Goal: Find specific page/section: Find specific page/section

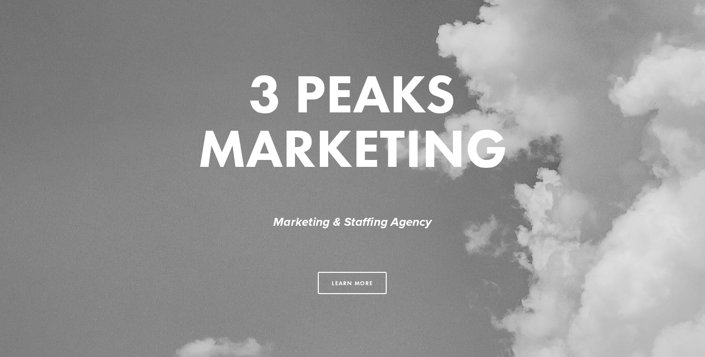
scroll to position [188, 0]
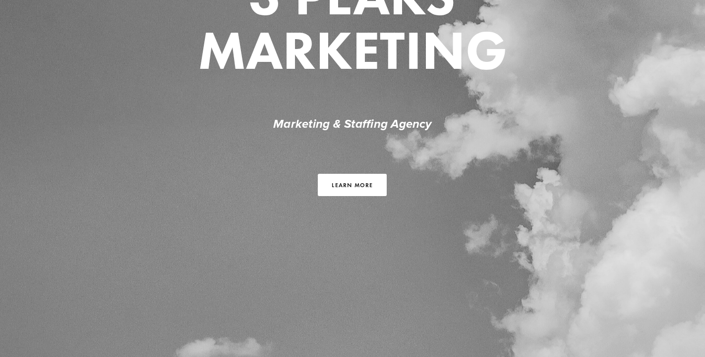
click at [354, 185] on link "Learn more" at bounding box center [352, 185] width 69 height 22
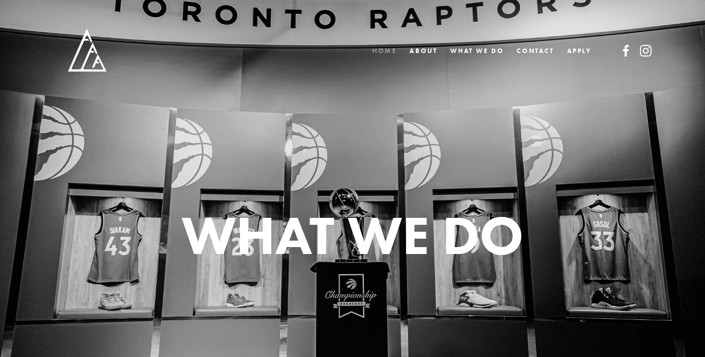
click at [384, 52] on link "Home" at bounding box center [384, 51] width 24 height 14
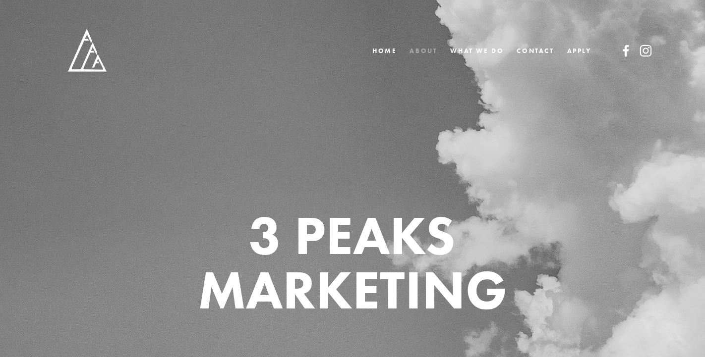
click at [431, 53] on link "ABOUT" at bounding box center [424, 51] width 28 height 14
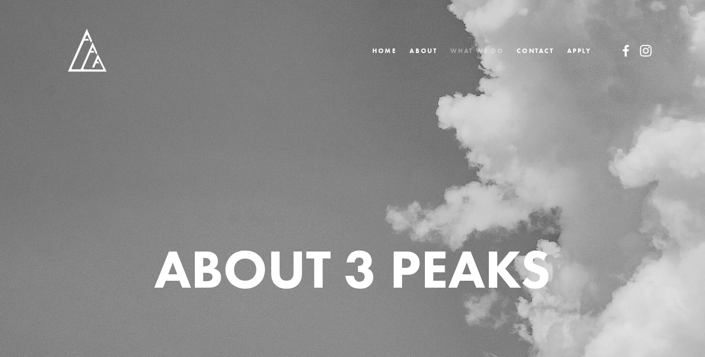
click at [485, 50] on link "WHAT WE DO" at bounding box center [477, 51] width 54 height 14
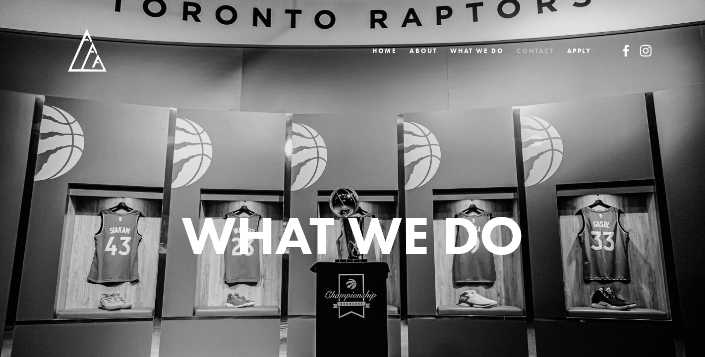
click at [544, 44] on link "CONTACT" at bounding box center [535, 51] width 37 height 14
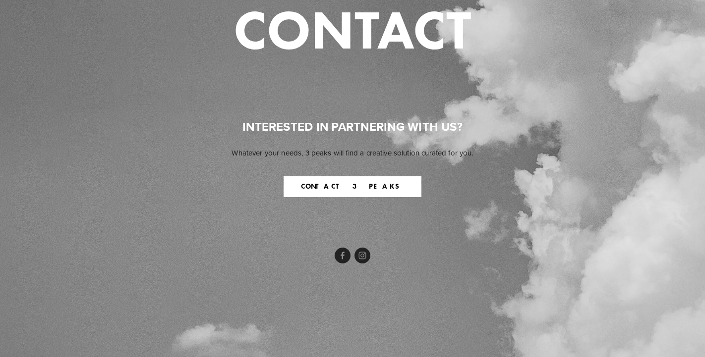
scroll to position [243, 0]
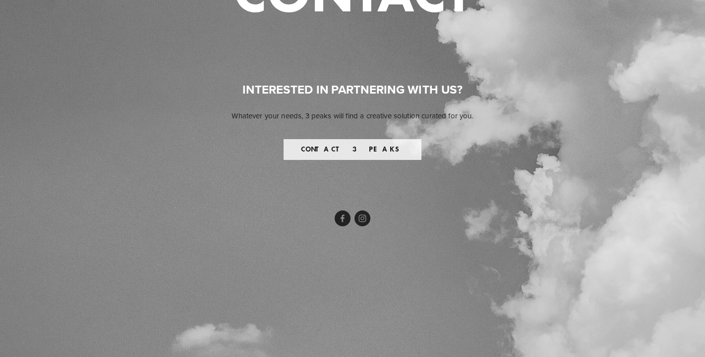
click at [367, 145] on button "CONTACT 3 PEAKS" at bounding box center [353, 149] width 138 height 21
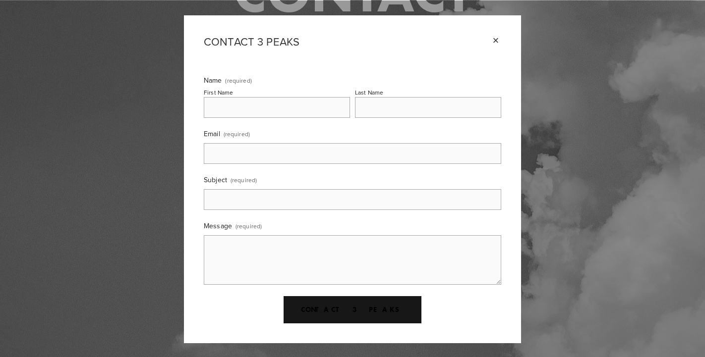
click at [496, 39] on div "×" at bounding box center [495, 40] width 11 height 11
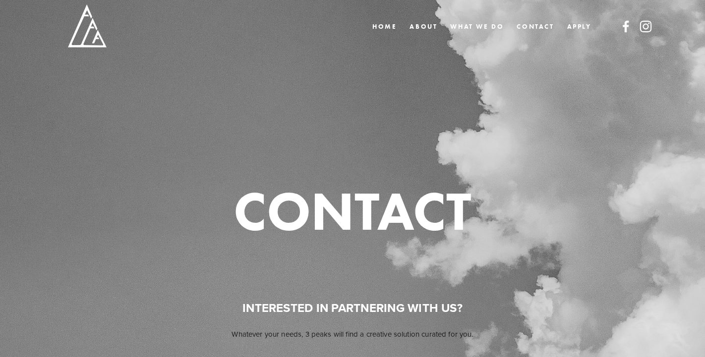
scroll to position [0, 0]
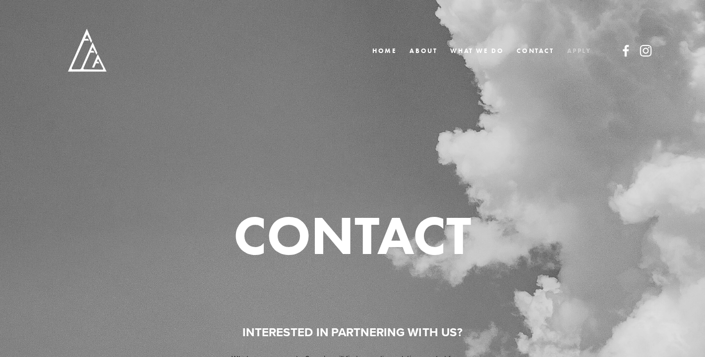
click at [582, 50] on link "APPLY" at bounding box center [579, 51] width 24 height 14
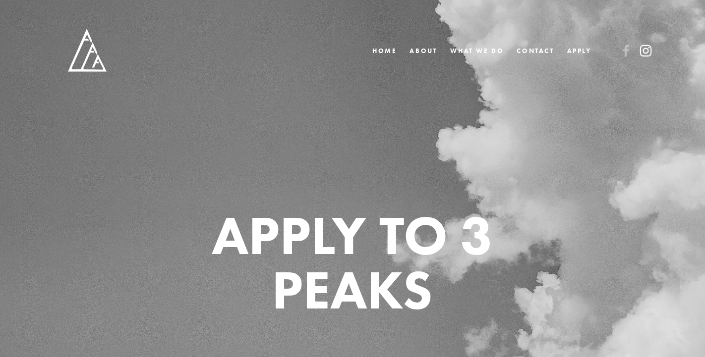
click at [643, 51] on use at bounding box center [645, 50] width 11 height 11
